Goal: Navigation & Orientation: Go to known website

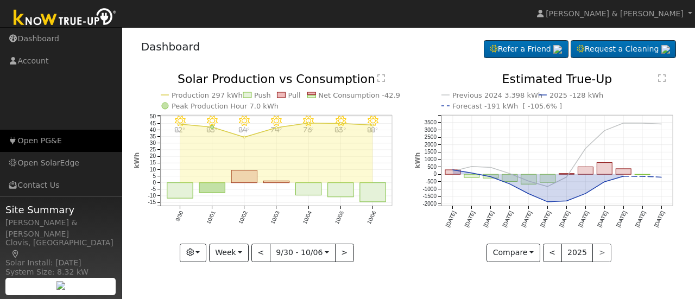
click at [47, 139] on link "Open PG&E" at bounding box center [61, 141] width 122 height 22
